Goal: Browse casually

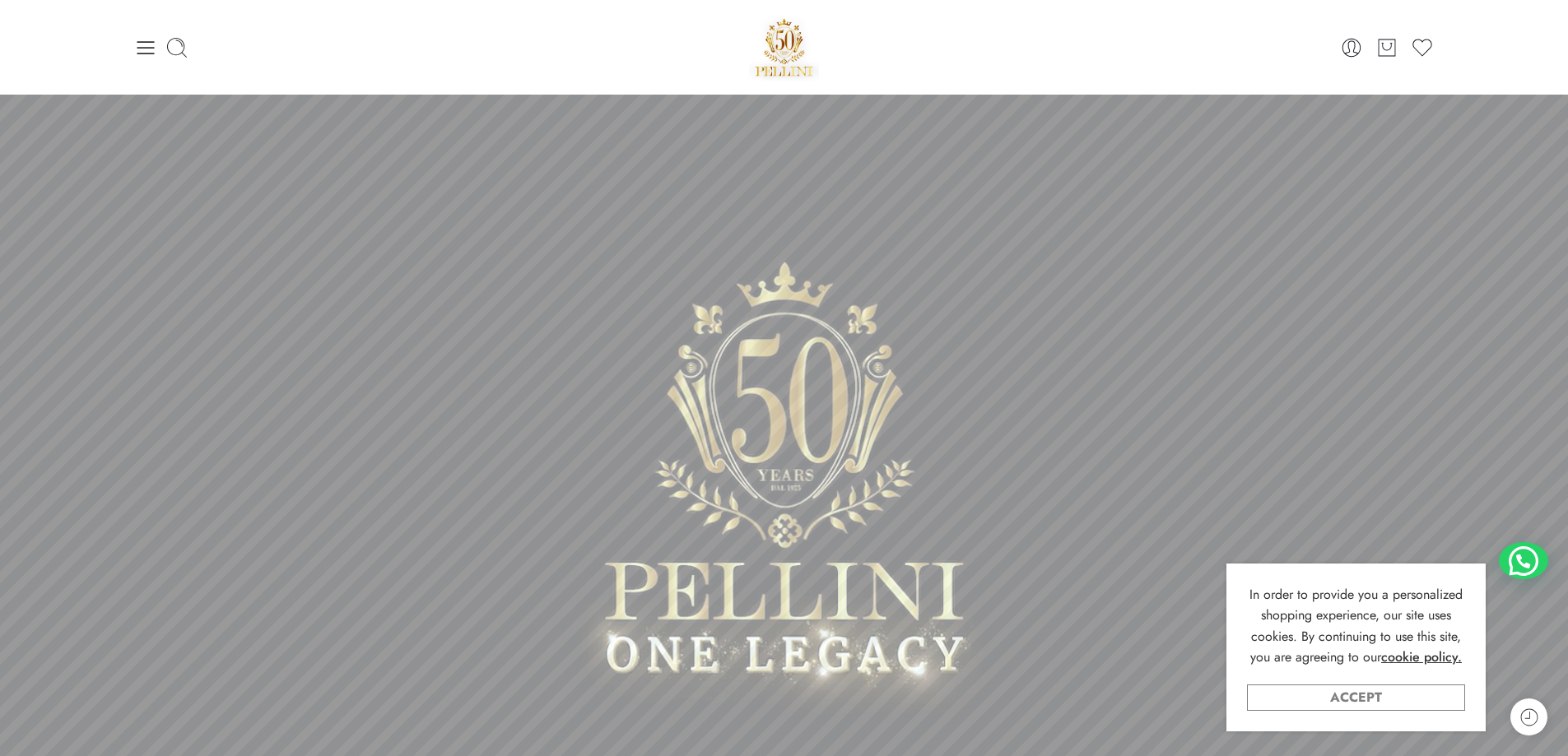
click at [1366, 698] on link "Accept" at bounding box center [1356, 698] width 218 height 27
